Goal: Book appointment/travel/reservation

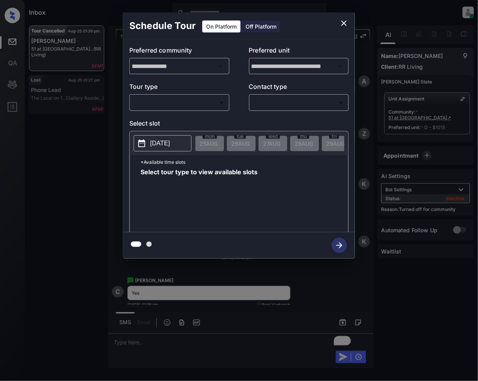
scroll to position [5306, 0]
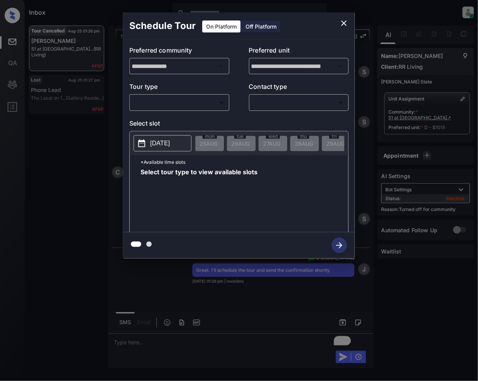
click at [164, 101] on body "Inbox [PERSON_NAME] Online Set yourself offline Set yourself on break Profile S…" at bounding box center [239, 190] width 478 height 381
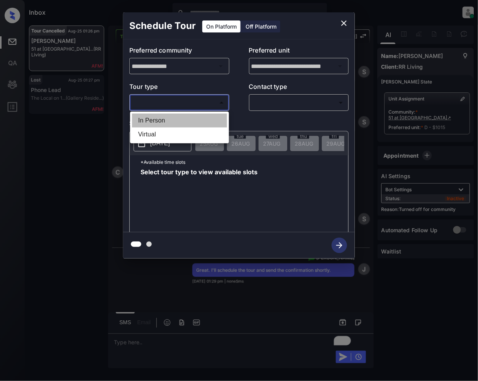
click at [155, 118] on li "In Person" at bounding box center [179, 120] width 95 height 14
type input "********"
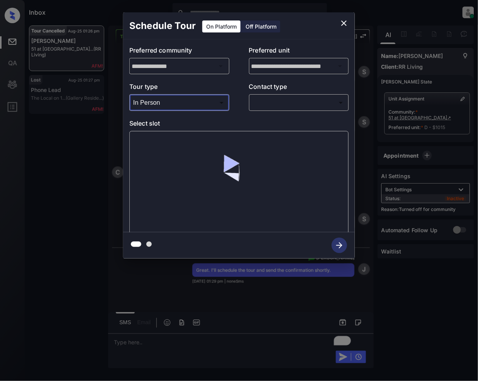
click at [272, 104] on body "Inbox [PERSON_NAME] Online Set yourself offline Set yourself on break Profile S…" at bounding box center [239, 190] width 478 height 381
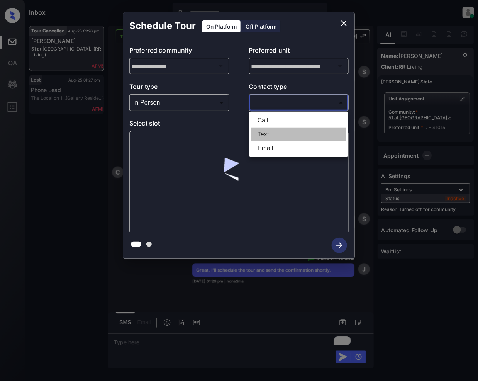
click at [269, 129] on li "Text" at bounding box center [298, 134] width 95 height 14
type input "****"
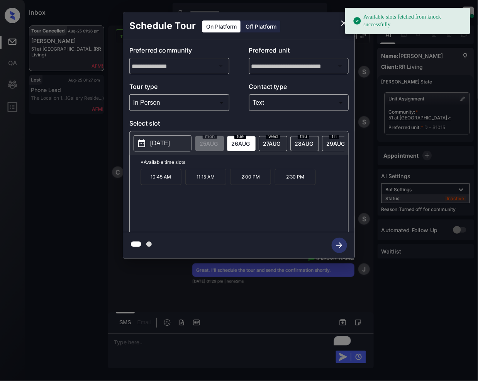
click at [235, 146] on span "[DATE]" at bounding box center [240, 143] width 19 height 7
drag, startPoint x: 163, startPoint y: 182, endPoint x: 224, endPoint y: 213, distance: 68.4
click at [163, 183] on p "10:45 AM" at bounding box center [161, 177] width 41 height 16
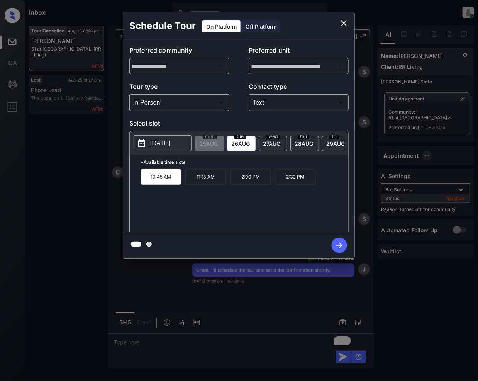
click at [339, 246] on icon "button" at bounding box center [339, 245] width 6 height 6
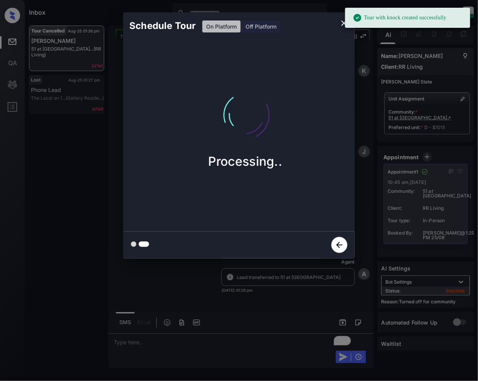
scroll to position [5653, 0]
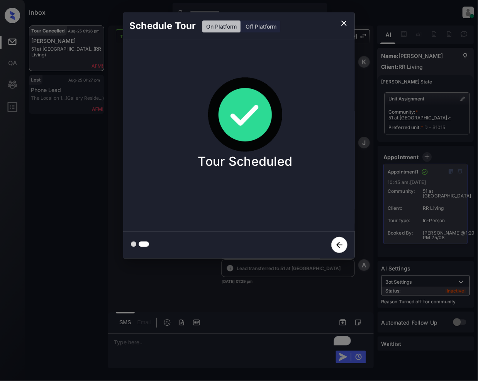
click at [344, 19] on icon "close" at bounding box center [343, 23] width 9 height 9
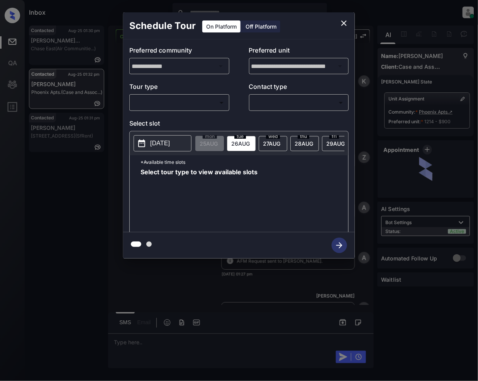
scroll to position [1931, 0]
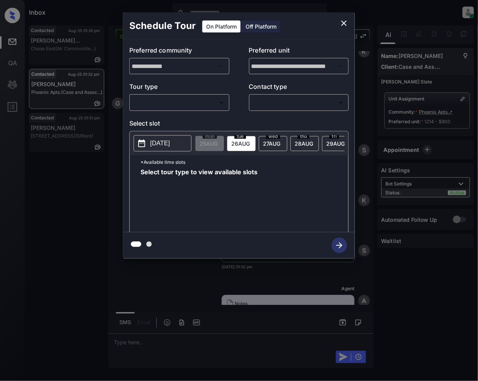
click at [191, 104] on body "Inbox Jeramie Castro Online Set yourself offline Set yourself on break Profile …" at bounding box center [239, 190] width 478 height 381
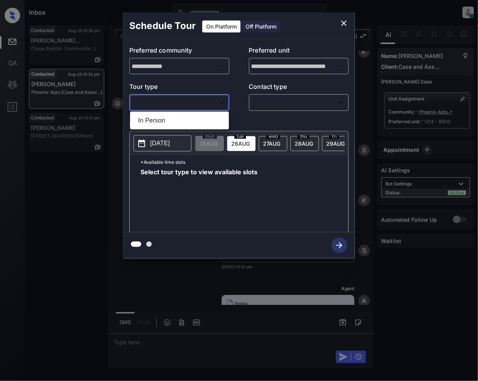
click at [176, 117] on li "In Person" at bounding box center [179, 120] width 95 height 14
type input "********"
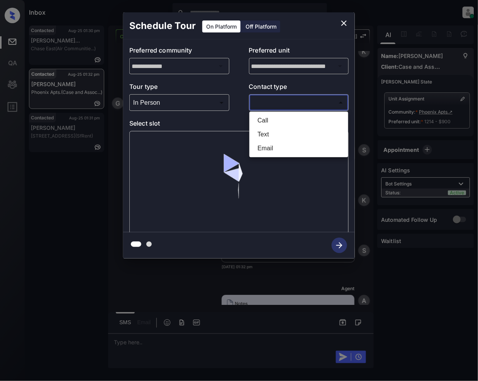
click at [286, 103] on body "Inbox Jeramie Castro Online Set yourself offline Set yourself on break Profile …" at bounding box center [239, 190] width 478 height 381
drag, startPoint x: 266, startPoint y: 131, endPoint x: 306, endPoint y: 181, distance: 64.2
click at [266, 130] on li "Text" at bounding box center [298, 134] width 95 height 14
type input "****"
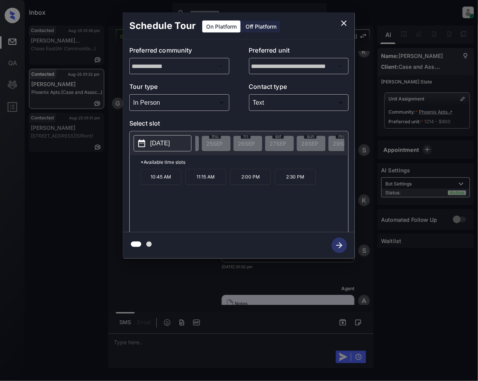
scroll to position [0, 1002]
click at [346, 22] on icon "close" at bounding box center [343, 23] width 9 height 9
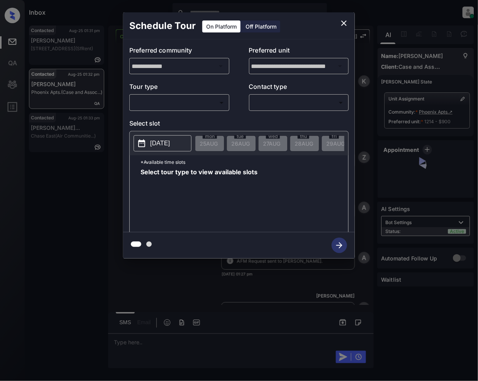
scroll to position [1931, 0]
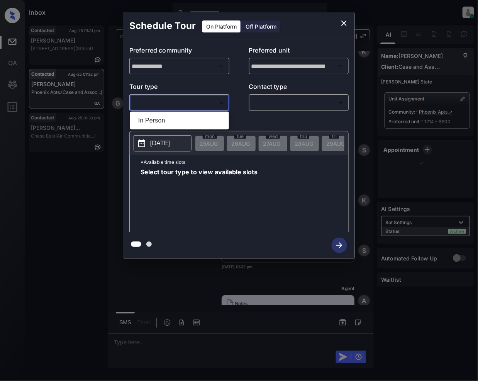
click at [191, 107] on body "Inbox Jeramie Castro Online Set yourself offline Set yourself on break Profile …" at bounding box center [239, 190] width 478 height 381
click at [346, 25] on div at bounding box center [239, 190] width 478 height 381
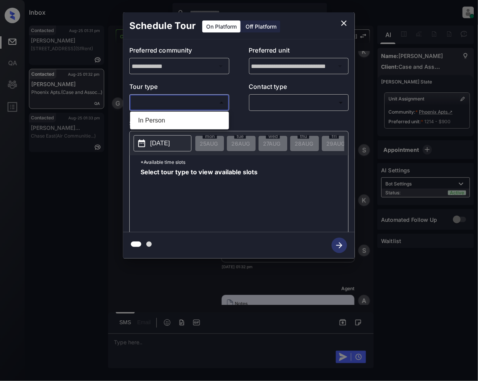
click at [161, 103] on body "Inbox Jeramie Castro Online Set yourself offline Set yourself on break Profile …" at bounding box center [239, 190] width 478 height 381
click at [177, 124] on li "In Person" at bounding box center [179, 120] width 95 height 14
type input "********"
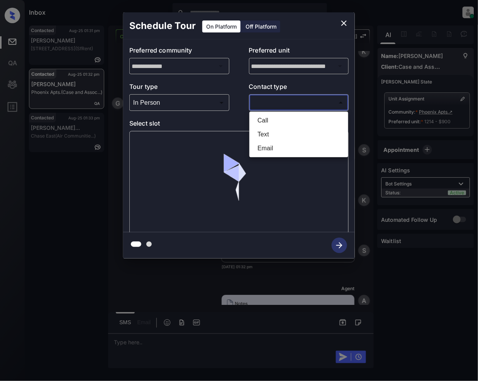
click at [310, 103] on body "Inbox Jeramie Castro Online Set yourself offline Set yourself on break Profile …" at bounding box center [239, 190] width 478 height 381
click at [274, 127] on li "Text" at bounding box center [298, 134] width 95 height 14
type input "****"
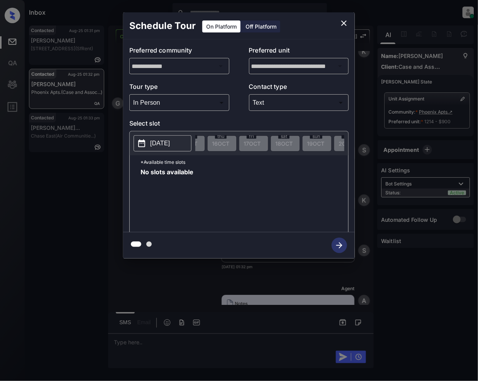
scroll to position [0, 1613]
click at [346, 24] on icon "close" at bounding box center [343, 23] width 9 height 9
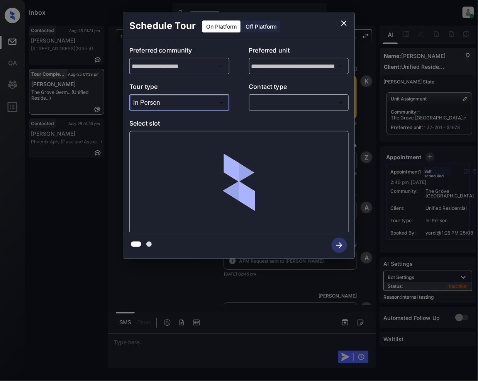
scroll to position [8199, 0]
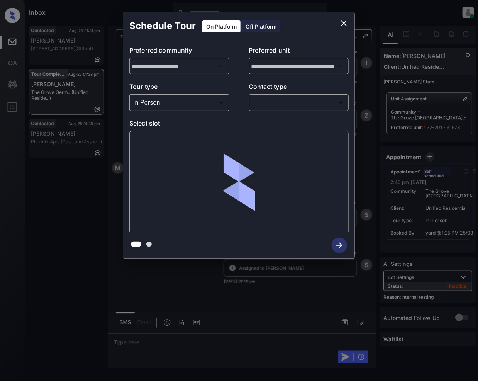
click at [295, 90] on p "Contact type" at bounding box center [299, 88] width 100 height 12
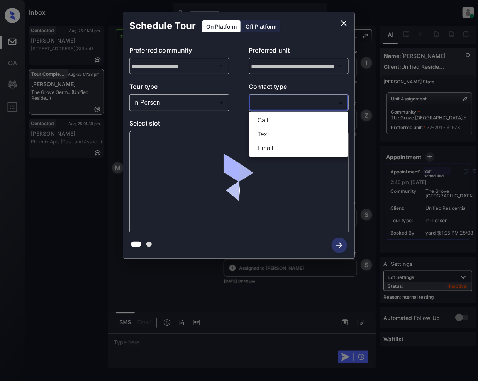
click at [295, 107] on body "Inbox Jeramie Castro Online Set yourself offline Set yourself on break Profile …" at bounding box center [239, 190] width 478 height 381
click at [258, 135] on li "Text" at bounding box center [298, 134] width 95 height 14
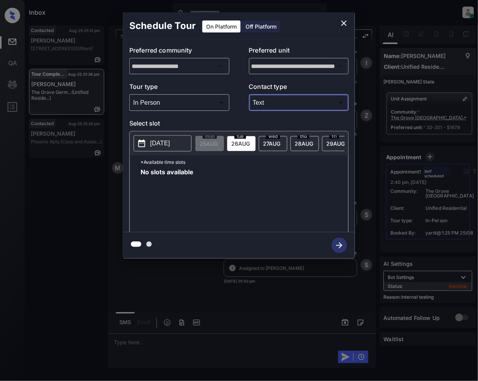
type input "****"
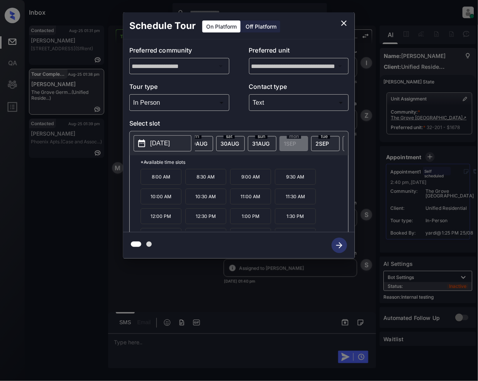
scroll to position [0, 144]
click at [178, 340] on div at bounding box center [239, 190] width 478 height 381
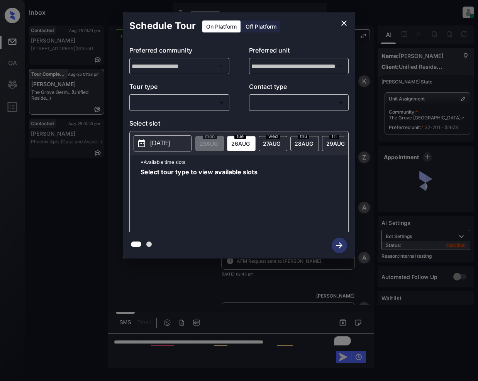
click at [161, 107] on body "Inbox Jeramie Castro Online Set yourself offline Set yourself on break Profile …" at bounding box center [239, 190] width 478 height 381
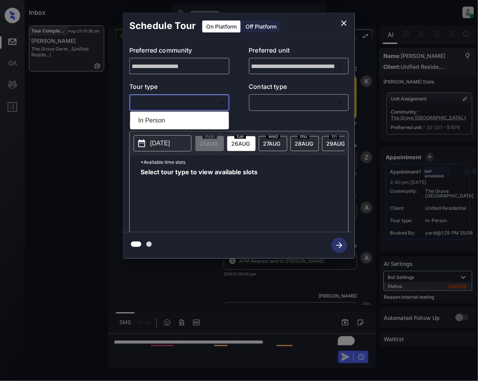
drag, startPoint x: 157, startPoint y: 116, endPoint x: 249, endPoint y: 106, distance: 93.2
click at [157, 117] on li "In Person" at bounding box center [179, 120] width 95 height 14
type input "********"
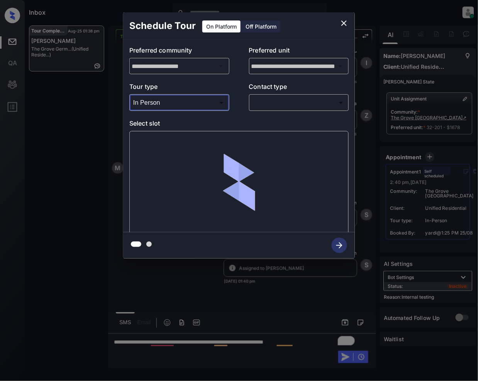
click at [291, 102] on body "Inbox Jeramie Castro Online Set yourself offline Set yourself on break Profile …" at bounding box center [239, 190] width 478 height 381
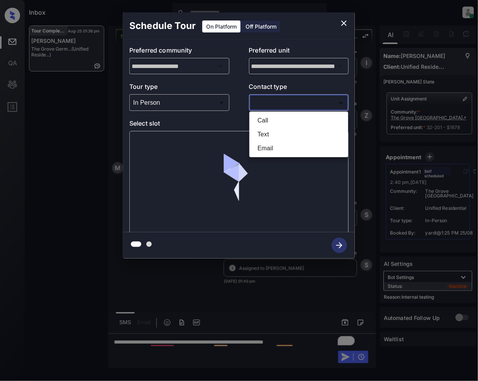
click at [270, 134] on li "Text" at bounding box center [298, 134] width 95 height 14
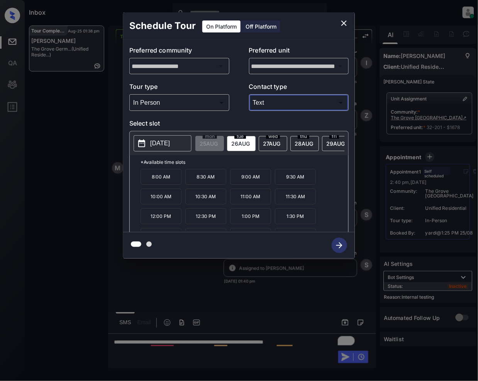
type input "****"
click at [334, 151] on div "fri 29 AUG" at bounding box center [336, 143] width 29 height 15
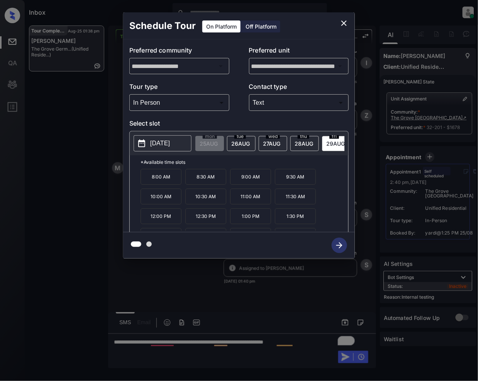
scroll to position [0, 20]
click at [328, 155] on div "2025-08-29 mon 25 AUG tue 26 AUG wed 27 AUG thu 28 AUG fri 29 AUG sat 30 AUG su…" at bounding box center [239, 143] width 218 height 24
click at [329, 155] on div "2025-08-29 mon 25 AUG tue 26 AUG wed 27 AUG thu 28 AUG fri 29 AUG sat 30 AUG su…" at bounding box center [239, 143] width 218 height 24
click at [344, 21] on icon "close" at bounding box center [343, 23] width 9 height 9
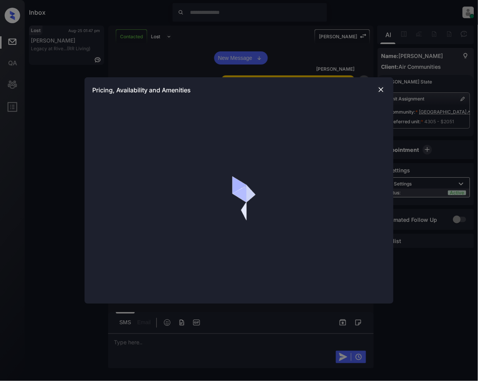
scroll to position [1736, 0]
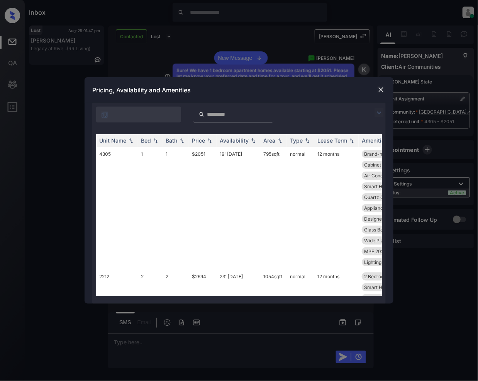
click at [378, 110] on img at bounding box center [378, 112] width 9 height 9
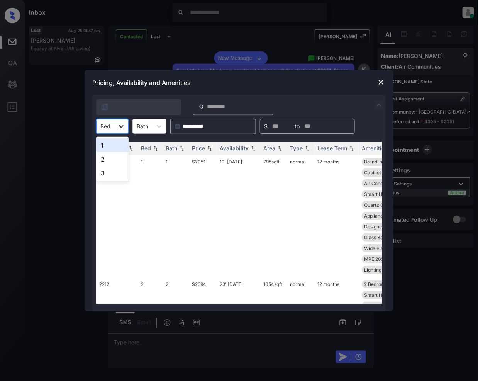
click at [127, 130] on div at bounding box center [121, 126] width 14 height 14
drag, startPoint x: 111, startPoint y: 150, endPoint x: 130, endPoint y: 186, distance: 40.7
click at [112, 149] on div "1" at bounding box center [112, 145] width 32 height 14
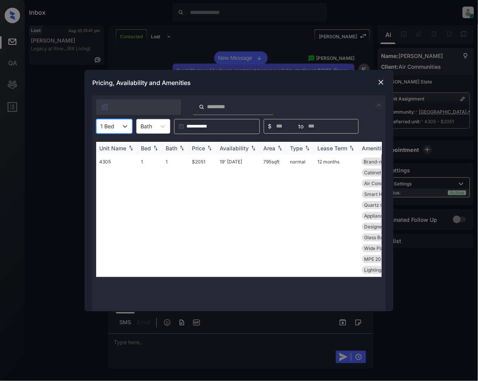
click at [208, 148] on img at bounding box center [210, 147] width 8 height 5
click at [381, 78] on img at bounding box center [381, 82] width 8 height 8
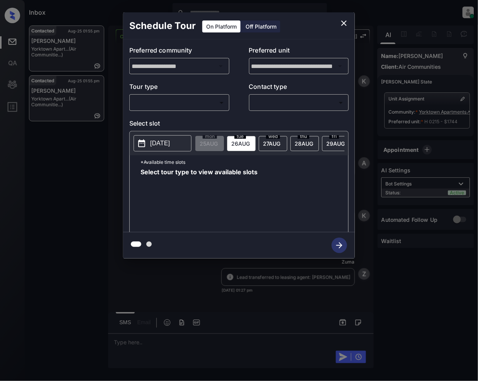
scroll to position [1645, 0]
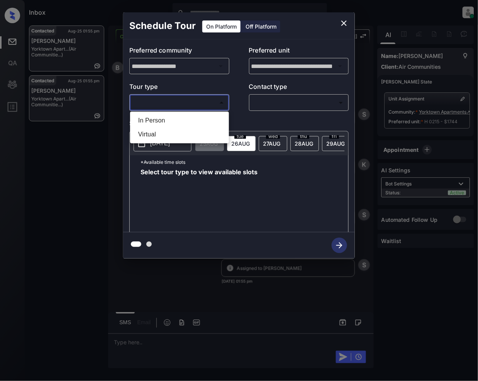
click at [187, 99] on body "Inbox [PERSON_NAME] Online Set yourself offline Set yourself on break Profile S…" at bounding box center [239, 190] width 478 height 381
click at [168, 119] on li "In Person" at bounding box center [179, 120] width 95 height 14
type input "********"
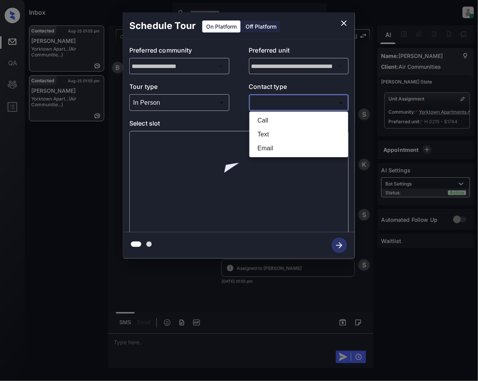
click at [283, 102] on body "Inbox [PERSON_NAME] Online Set yourself offline Set yourself on break Profile S…" at bounding box center [239, 190] width 478 height 381
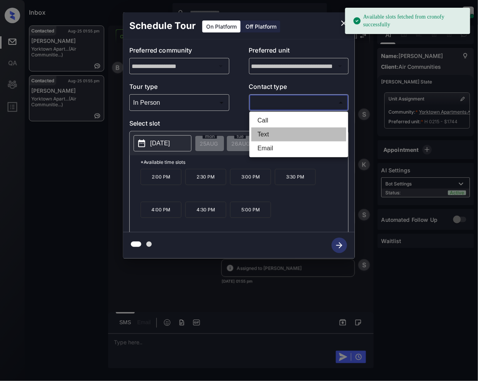
click at [270, 135] on li "Text" at bounding box center [298, 134] width 95 height 14
type input "****"
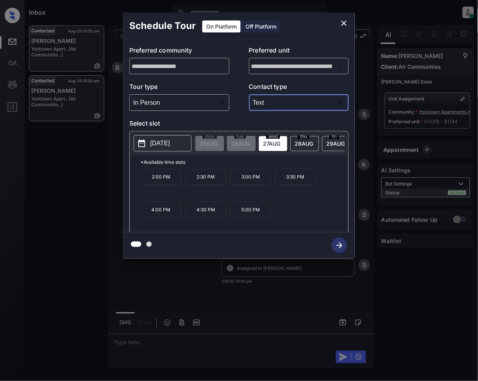
click at [305, 144] on span "[DATE]" at bounding box center [304, 143] width 19 height 7
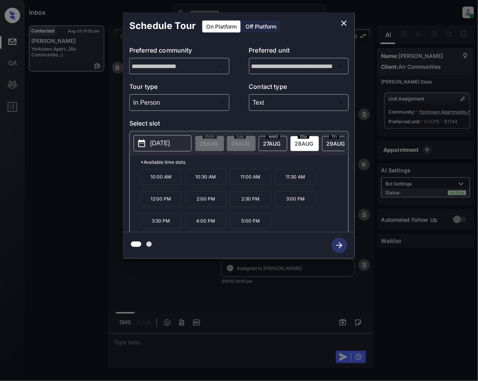
click at [344, 22] on icon "close" at bounding box center [343, 23] width 9 height 9
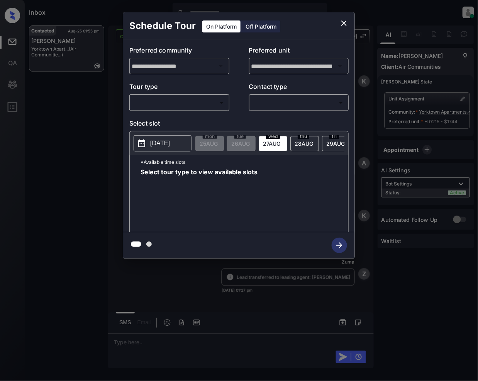
scroll to position [1645, 0]
click at [218, 105] on body "Inbox Jeramie Castro Online Set yourself offline Set yourself on break Profile …" at bounding box center [239, 190] width 478 height 381
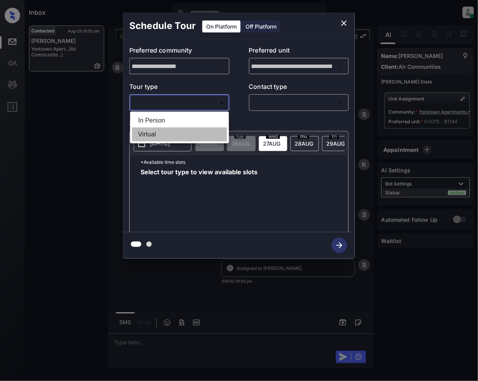
click at [176, 134] on li "Virtual" at bounding box center [179, 134] width 95 height 14
type input "*******"
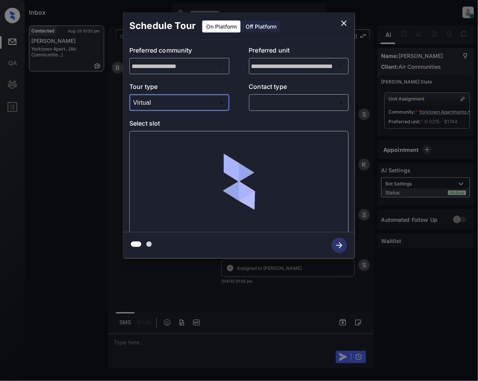
click at [273, 102] on body "Inbox Jeramie Castro Online Set yourself offline Set yourself on break Profile …" at bounding box center [239, 190] width 478 height 381
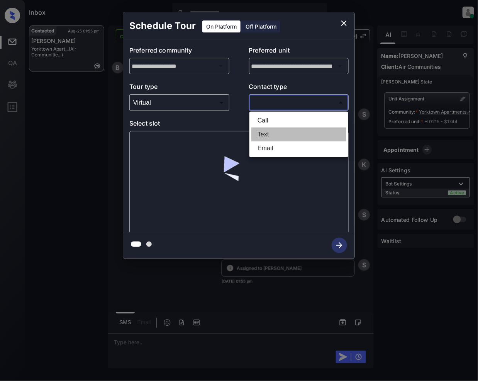
drag, startPoint x: 263, startPoint y: 136, endPoint x: 320, endPoint y: 218, distance: 99.6
click at [263, 136] on li "Text" at bounding box center [298, 134] width 95 height 14
type input "****"
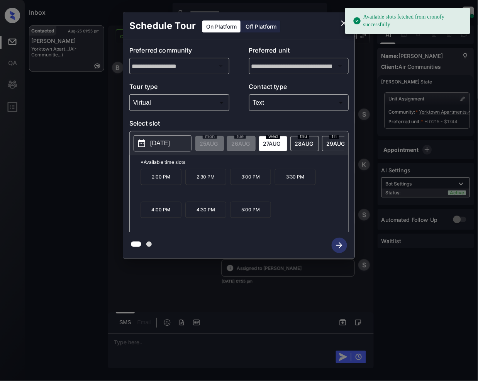
drag, startPoint x: 303, startPoint y: 140, endPoint x: 221, endPoint y: 206, distance: 105.7
click at [303, 140] on span "[DATE]" at bounding box center [304, 143] width 19 height 7
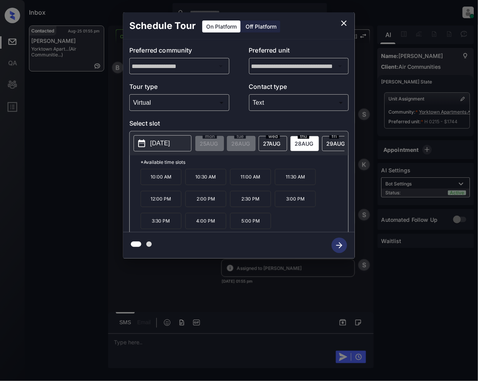
click at [342, 22] on icon "close" at bounding box center [343, 23] width 9 height 9
